Goal: Task Accomplishment & Management: Complete application form

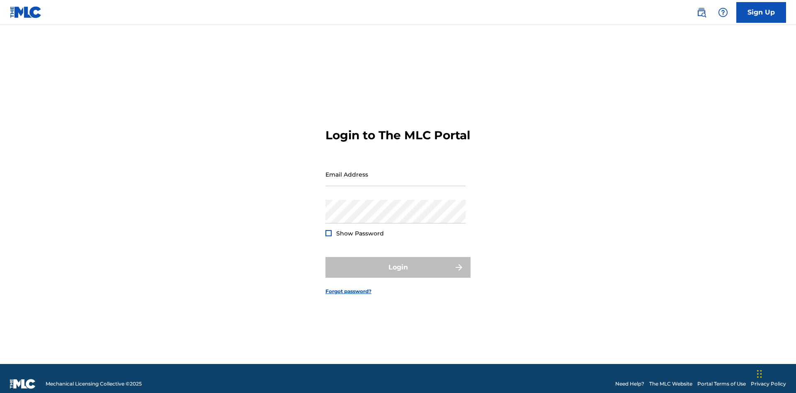
scroll to position [11, 0]
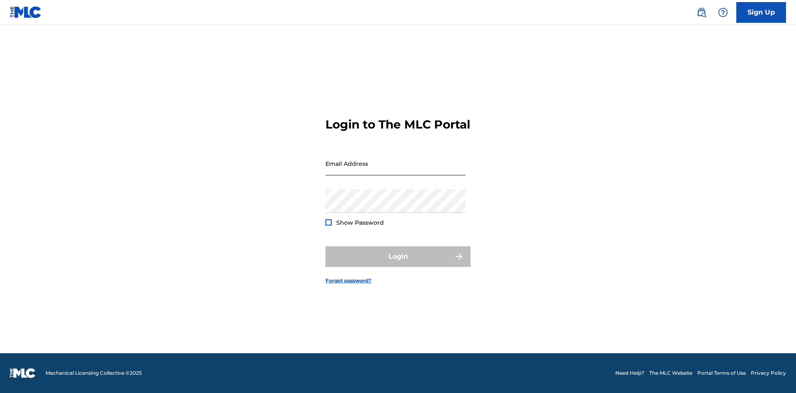
click at [395, 170] on input "Email Address" at bounding box center [395, 164] width 140 height 24
type input "[EMAIL_ADDRESS][DOMAIN_NAME]"
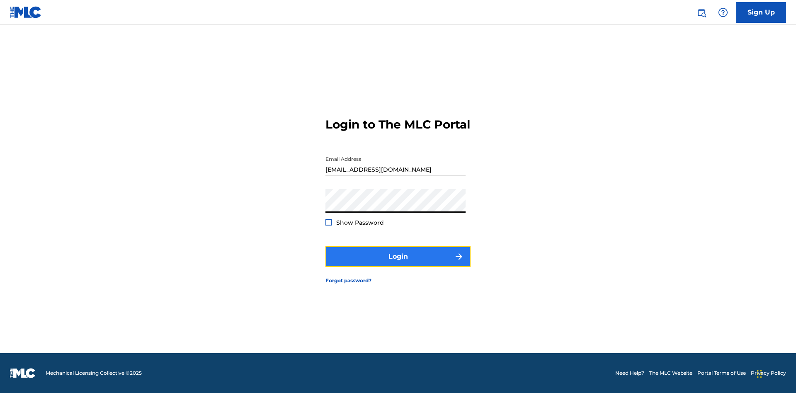
click at [398, 264] on button "Login" at bounding box center [397, 256] width 145 height 21
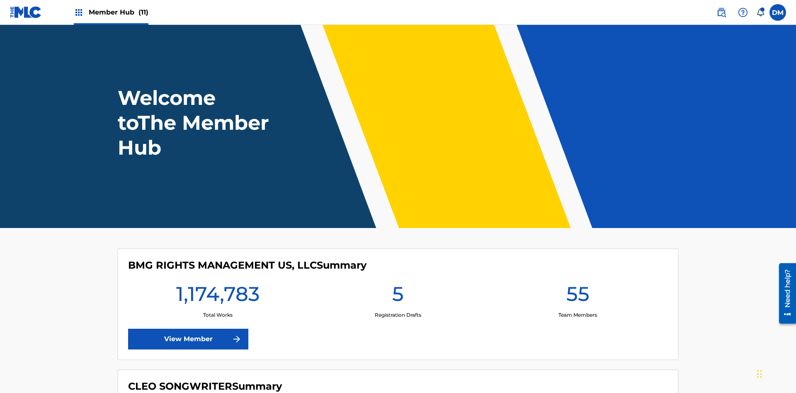
click at [118, 12] on span "Member Hub (11)" at bounding box center [119, 12] width 60 height 10
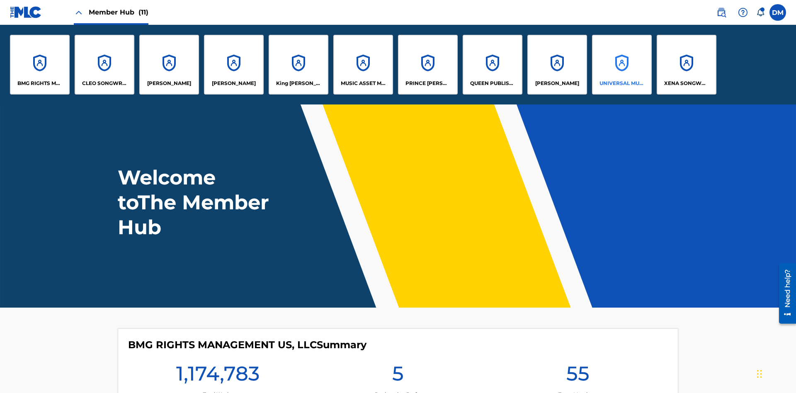
click at [621, 83] on p "UNIVERSAL MUSIC PUB GROUP" at bounding box center [621, 83] width 45 height 7
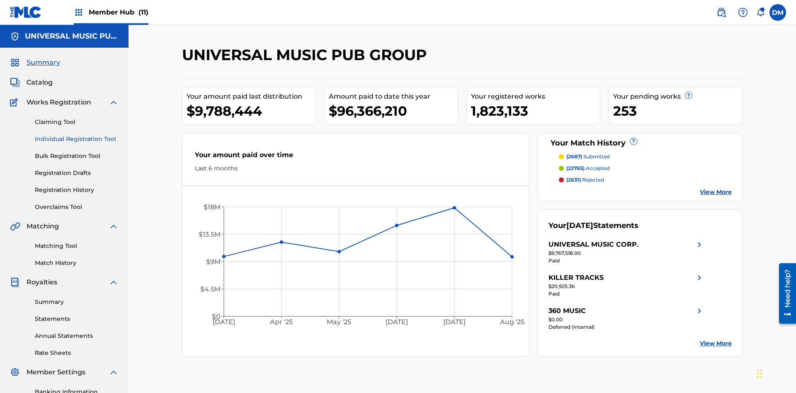
click at [77, 135] on link "Individual Registration Tool" at bounding box center [77, 139] width 84 height 9
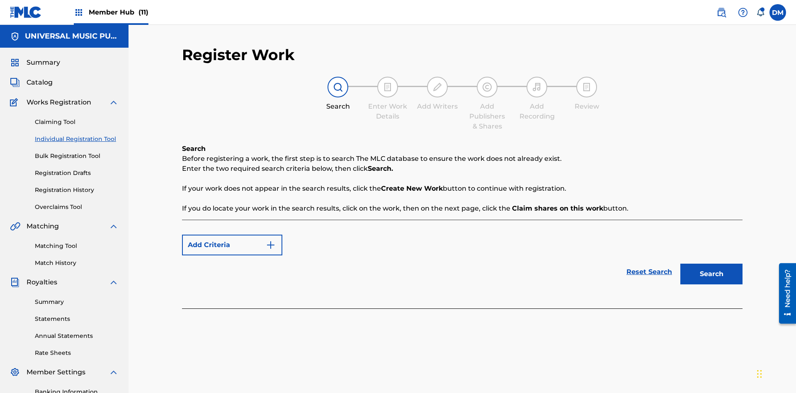
scroll to position [121, 0]
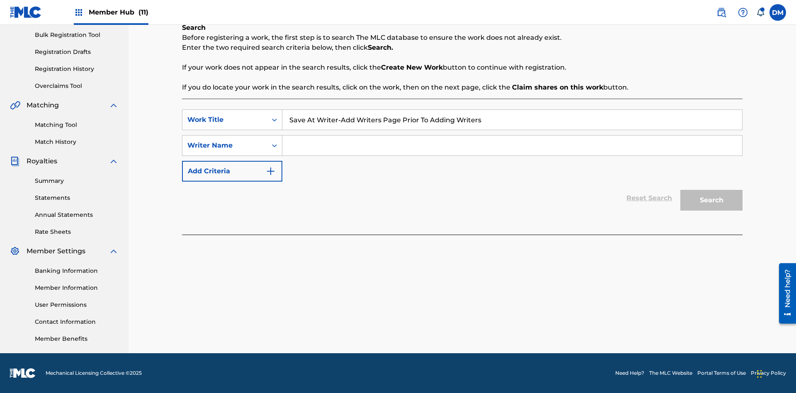
type input "Save At Writer-Add Writers Page Prior To Adding Writers"
click at [512, 145] on input "Search Form" at bounding box center [512, 146] width 460 height 20
type input "QWERTYUIOP"
click at [711, 200] on button "Search" at bounding box center [711, 200] width 62 height 21
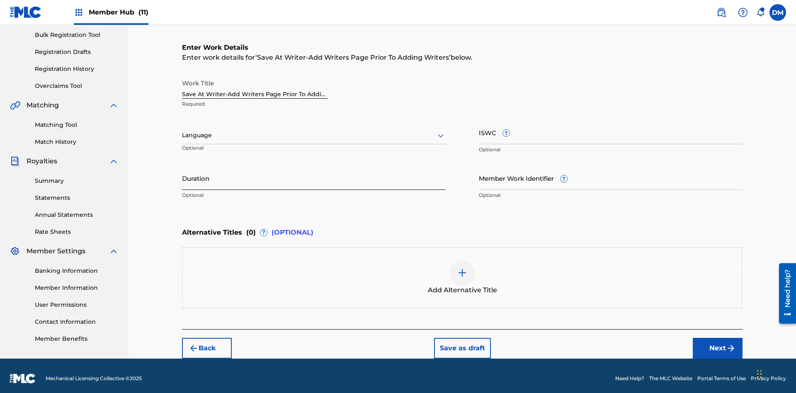
click at [314, 172] on input "Duration" at bounding box center [314, 178] width 264 height 24
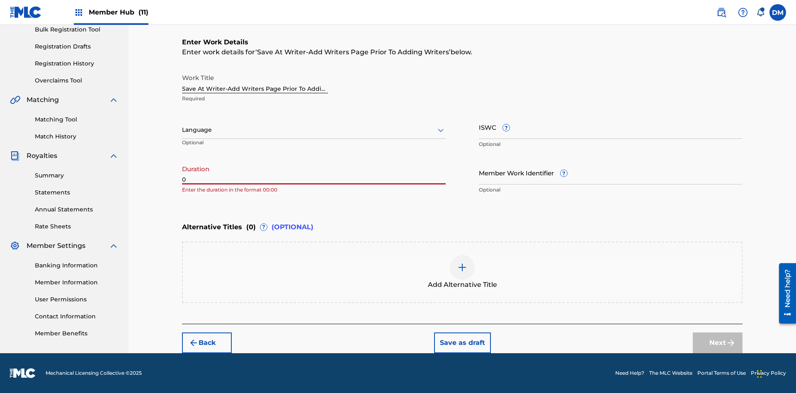
click at [314, 172] on input "0" at bounding box center [314, 173] width 264 height 24
type input "00:00"
click at [441, 130] on icon at bounding box center [441, 130] width 10 height 10
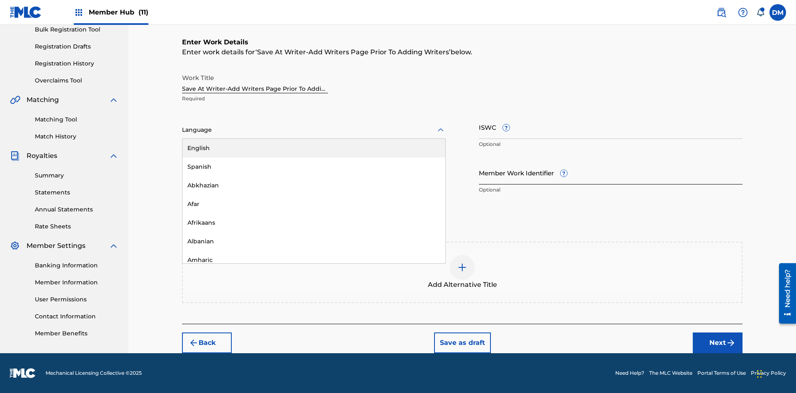
click at [314, 204] on div "Afar" at bounding box center [313, 204] width 263 height 19
click at [610, 172] on input "Member Work Identifier ?" at bounding box center [611, 173] width 264 height 24
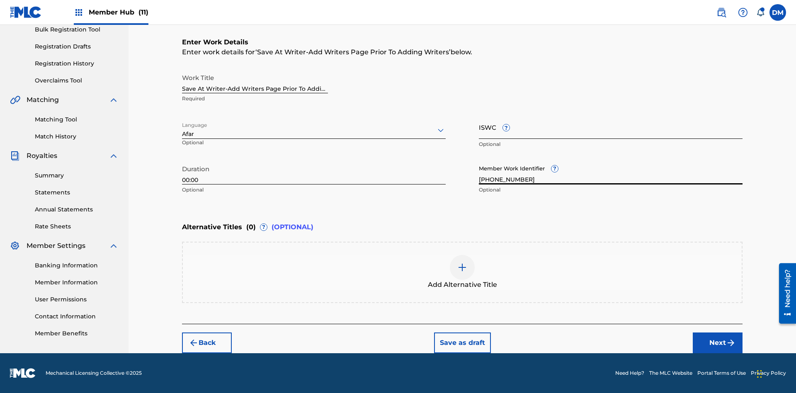
type input "[PHONE_NUMBER]"
click at [610, 127] on input "ISWC ?" at bounding box center [611, 127] width 264 height 24
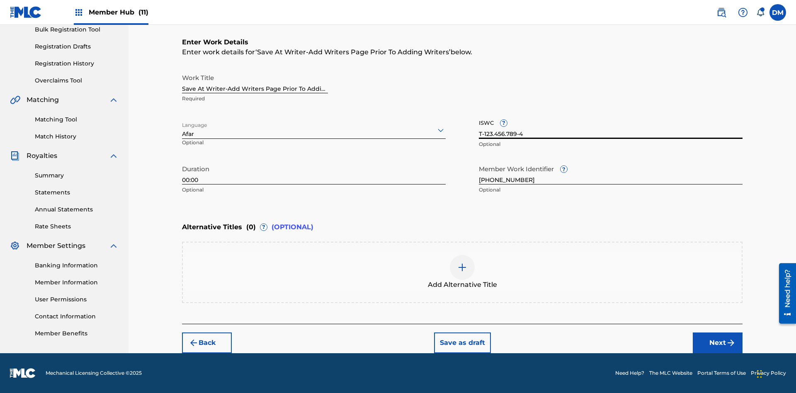
type input "T-123.456.789-4"
click at [462, 272] on img at bounding box center [462, 267] width 10 height 10
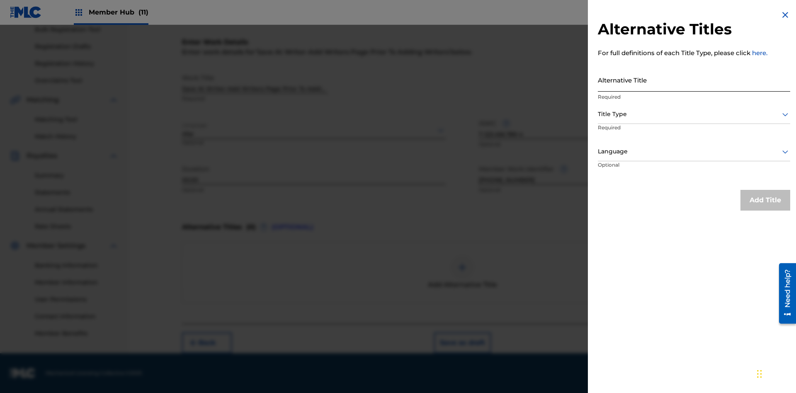
click at [694, 80] on input "Alternative Title" at bounding box center [694, 80] width 192 height 24
type input "Alt Title"
click at [694, 114] on div at bounding box center [694, 114] width 192 height 10
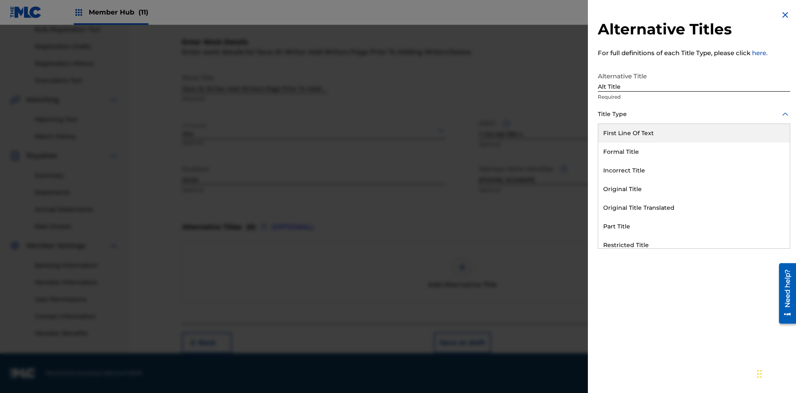
click at [694, 189] on div "Original Title" at bounding box center [693, 189] width 191 height 19
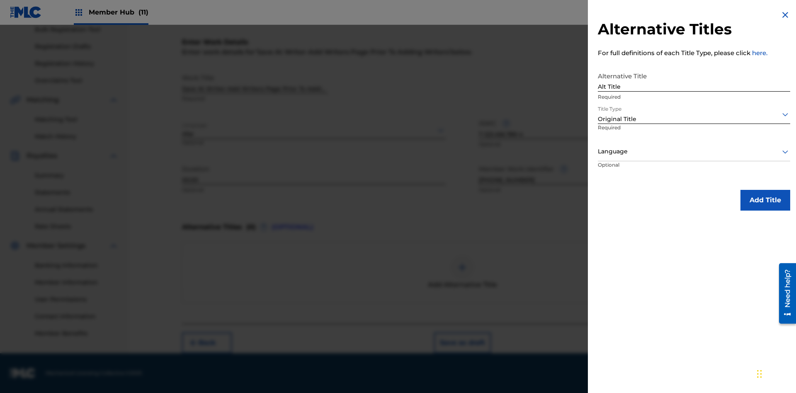
click at [694, 151] on div at bounding box center [694, 151] width 192 height 10
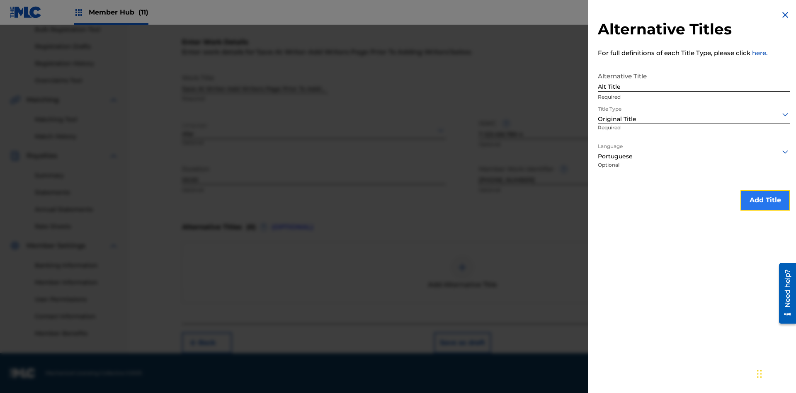
click at [765, 200] on button "Add Title" at bounding box center [765, 200] width 50 height 21
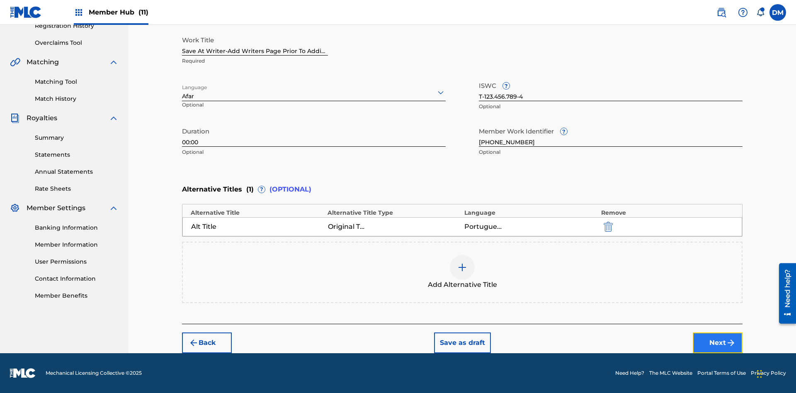
click at [717, 343] on button "Next" at bounding box center [717, 342] width 50 height 21
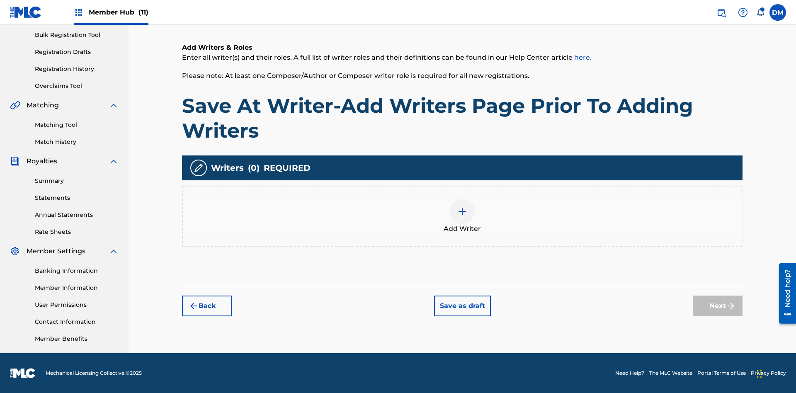
scroll to position [121, 0]
click at [462, 305] on button "Save as draft" at bounding box center [462, 305] width 57 height 21
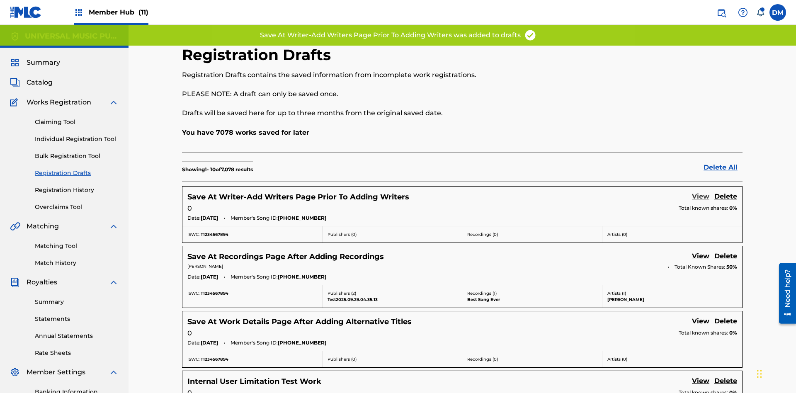
click at [700, 191] on link "View" at bounding box center [700, 196] width 17 height 11
